Goal: Navigation & Orientation: Find specific page/section

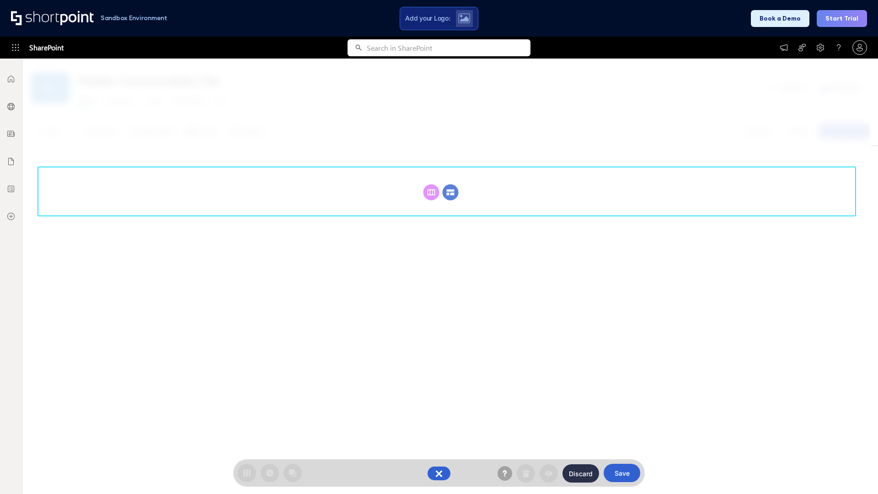
scroll to position [126, 0]
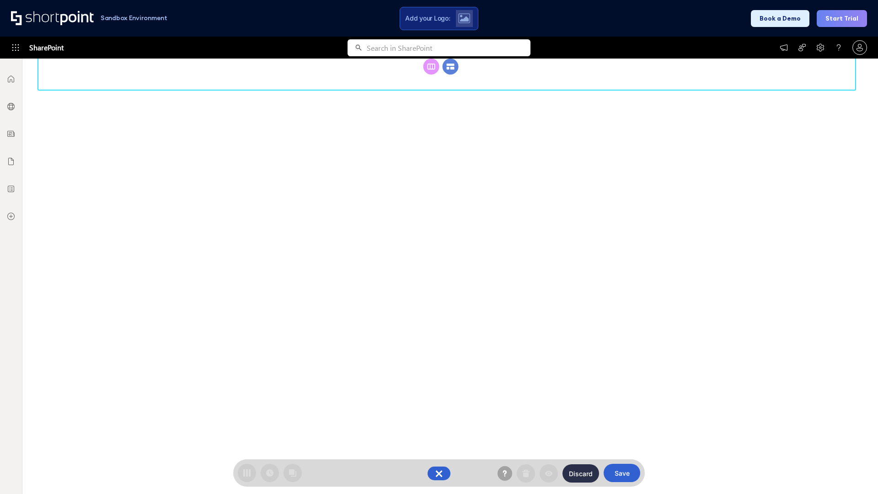
click at [450, 75] on circle at bounding box center [451, 67] width 16 height 16
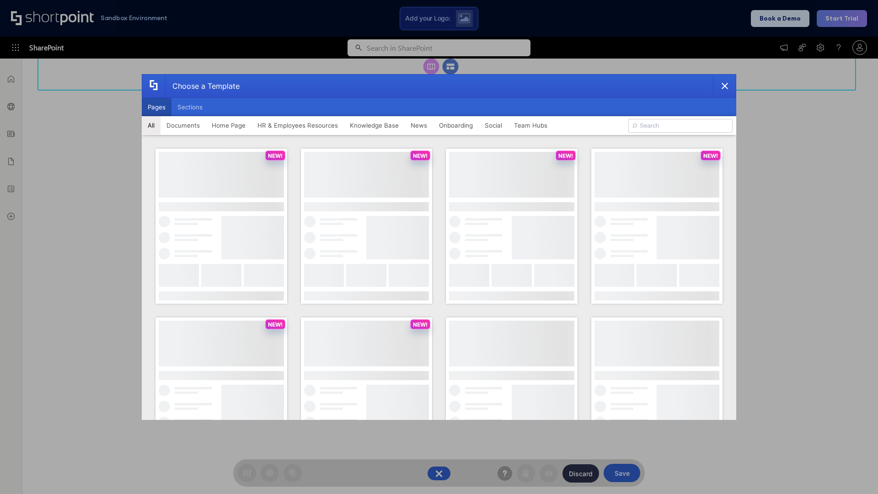
scroll to position [0, 0]
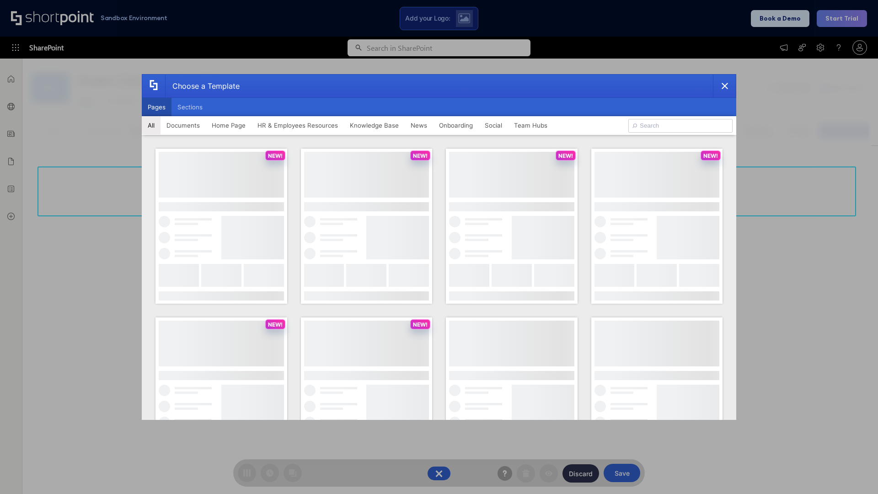
click at [156, 107] on button "Pages" at bounding box center [157, 107] width 30 height 18
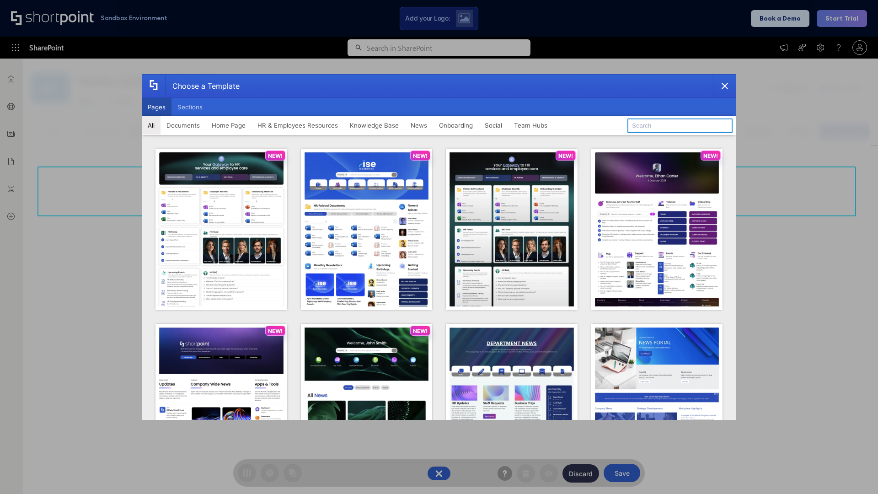
type input "Intranet Layout 1"
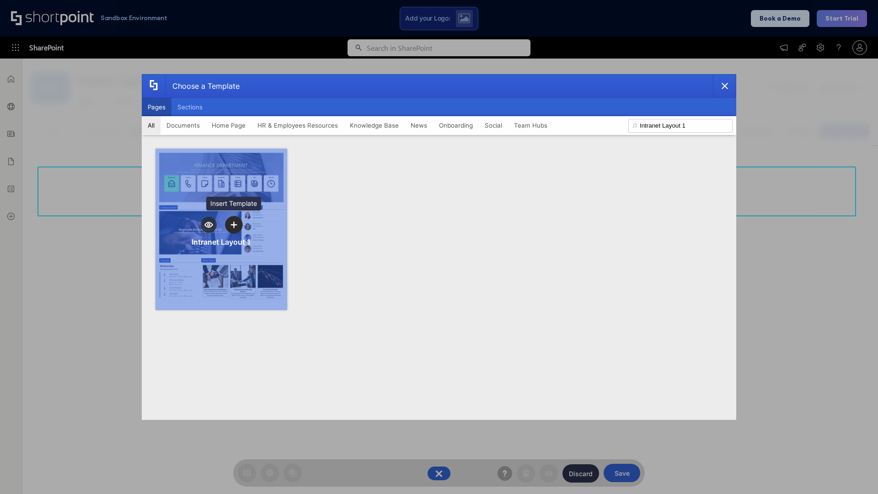
click at [234, 224] on icon "template selector" at bounding box center [233, 224] width 6 height 6
